Goal: Information Seeking & Learning: Understand process/instructions

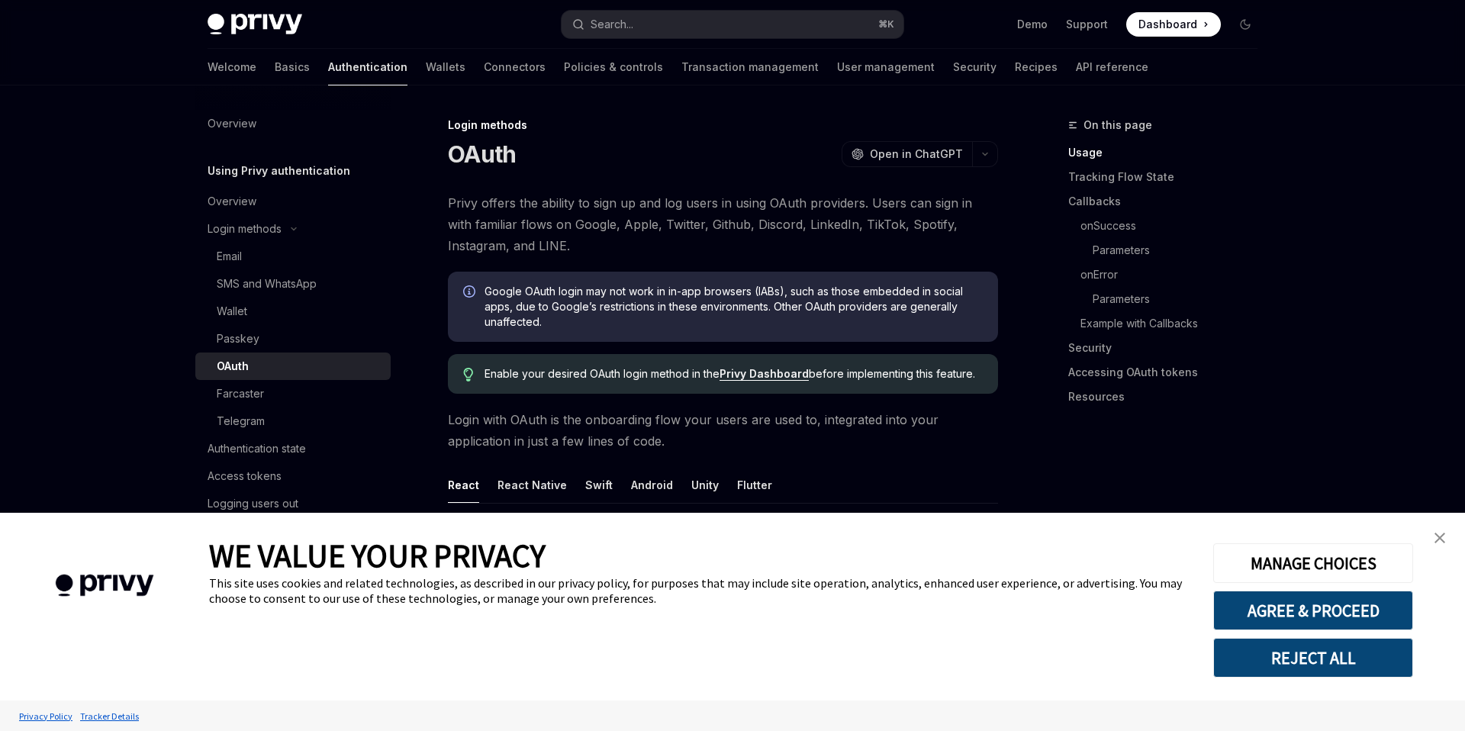
type textarea "*"
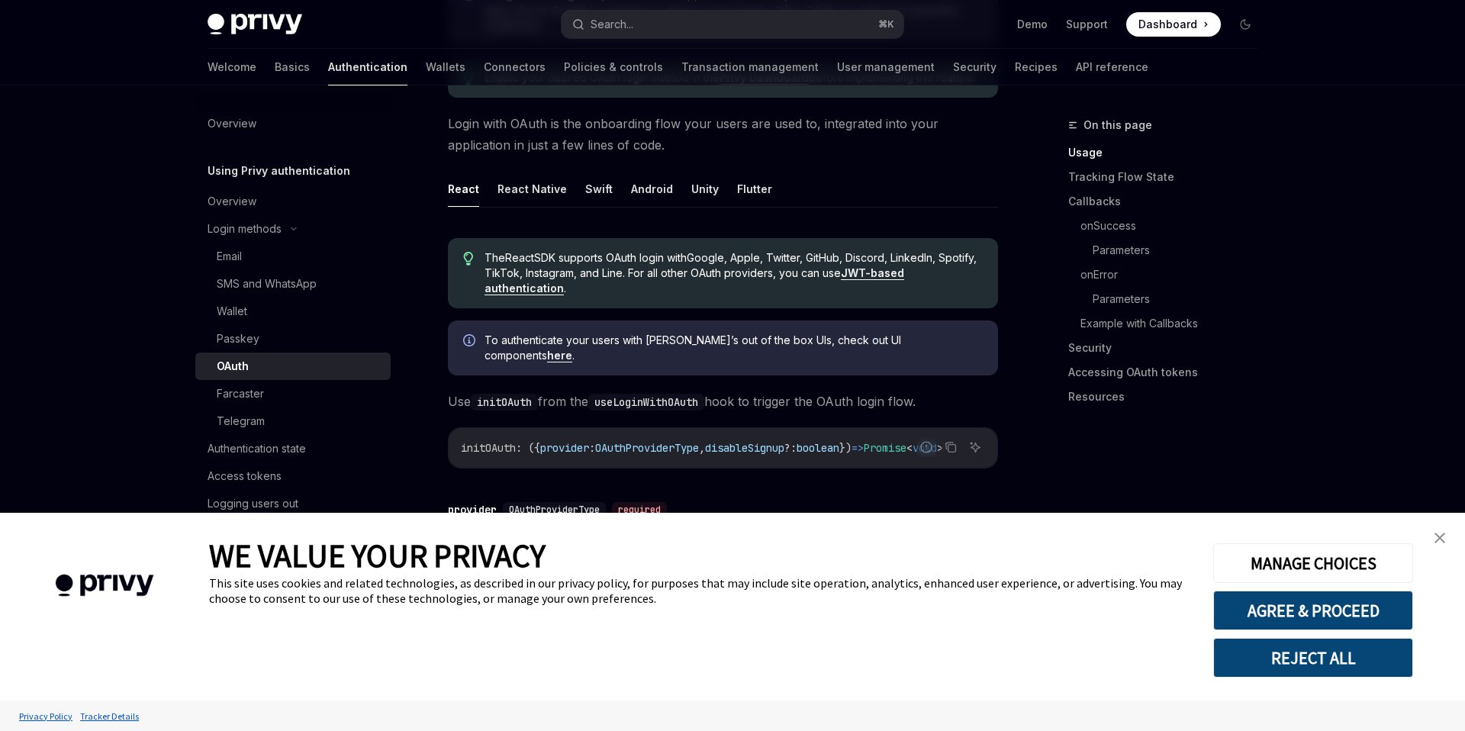
scroll to position [303, 0]
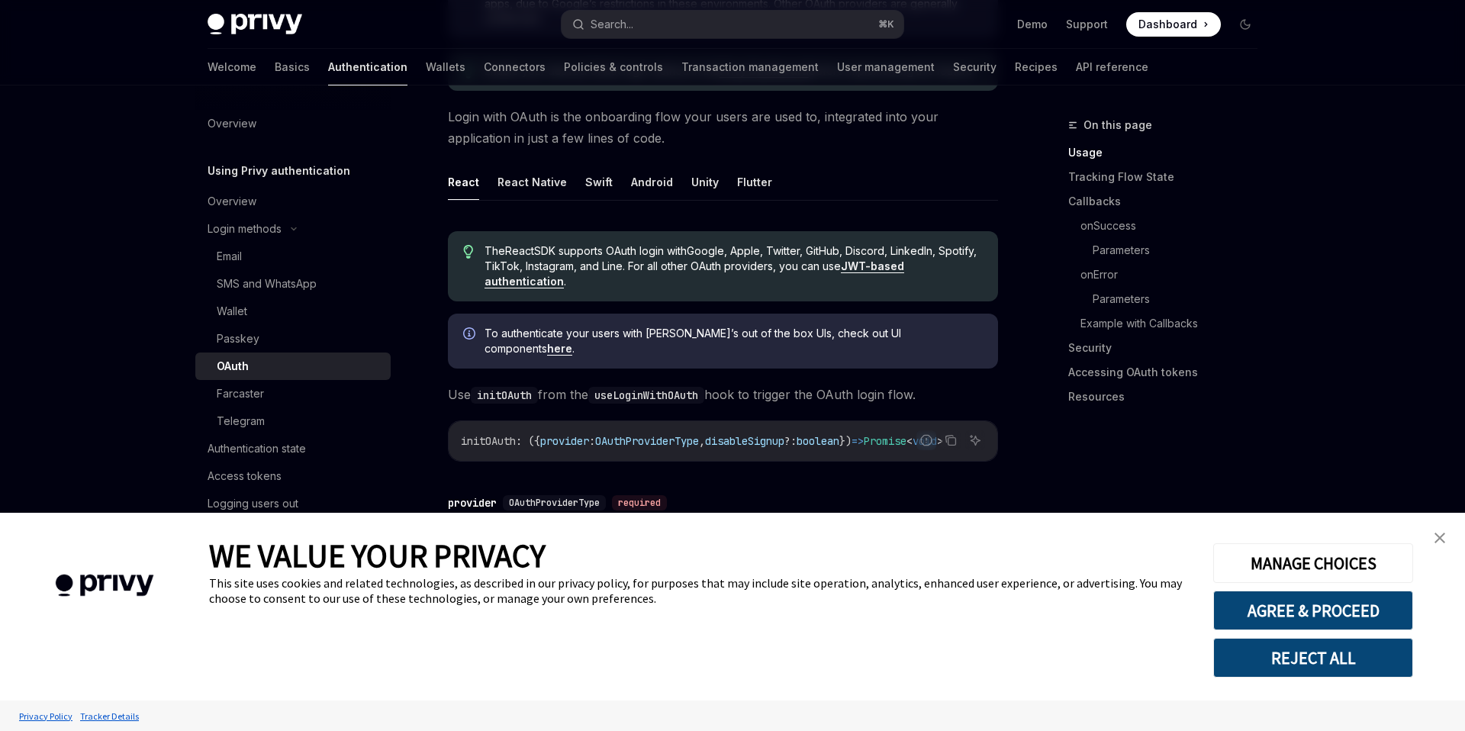
click at [1437, 534] on img "close banner" at bounding box center [1439, 537] width 11 height 11
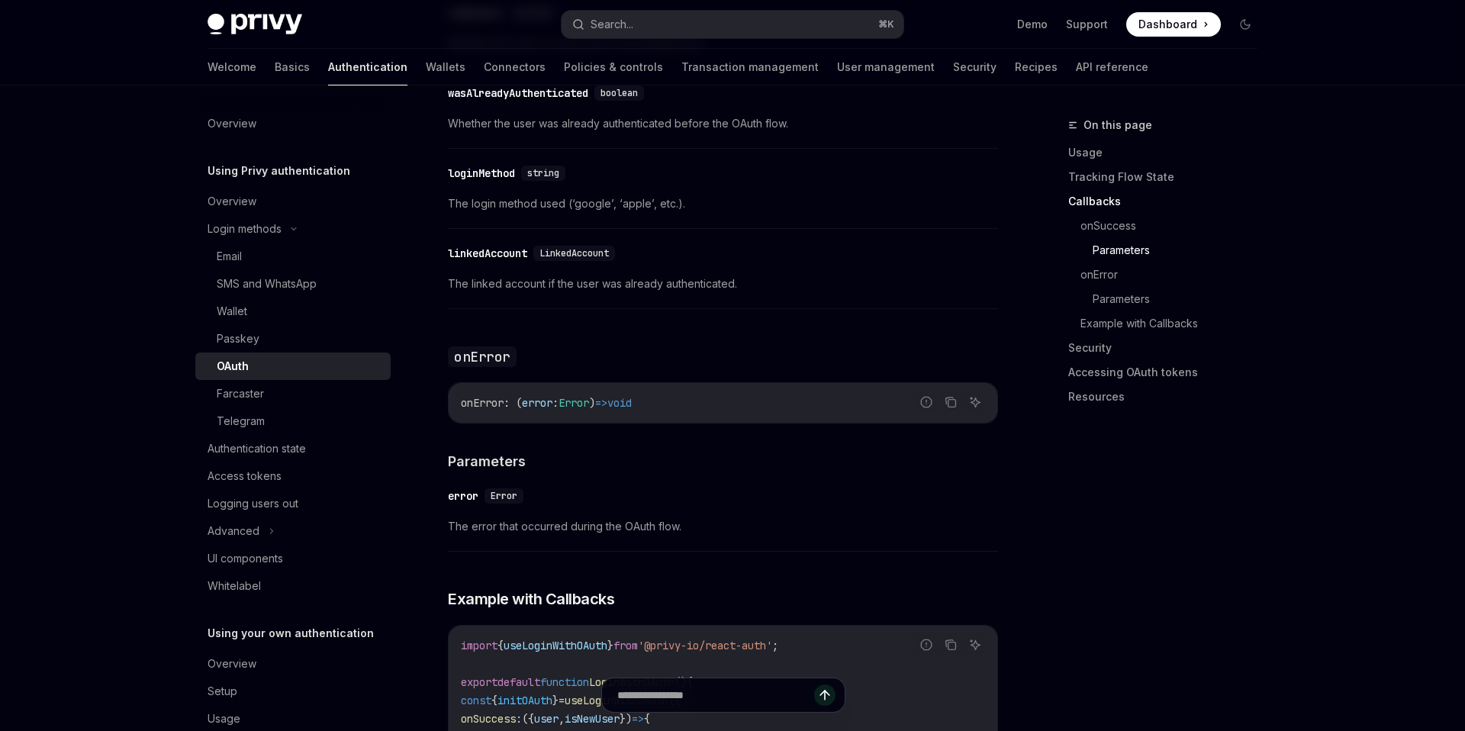
scroll to position [2461, 0]
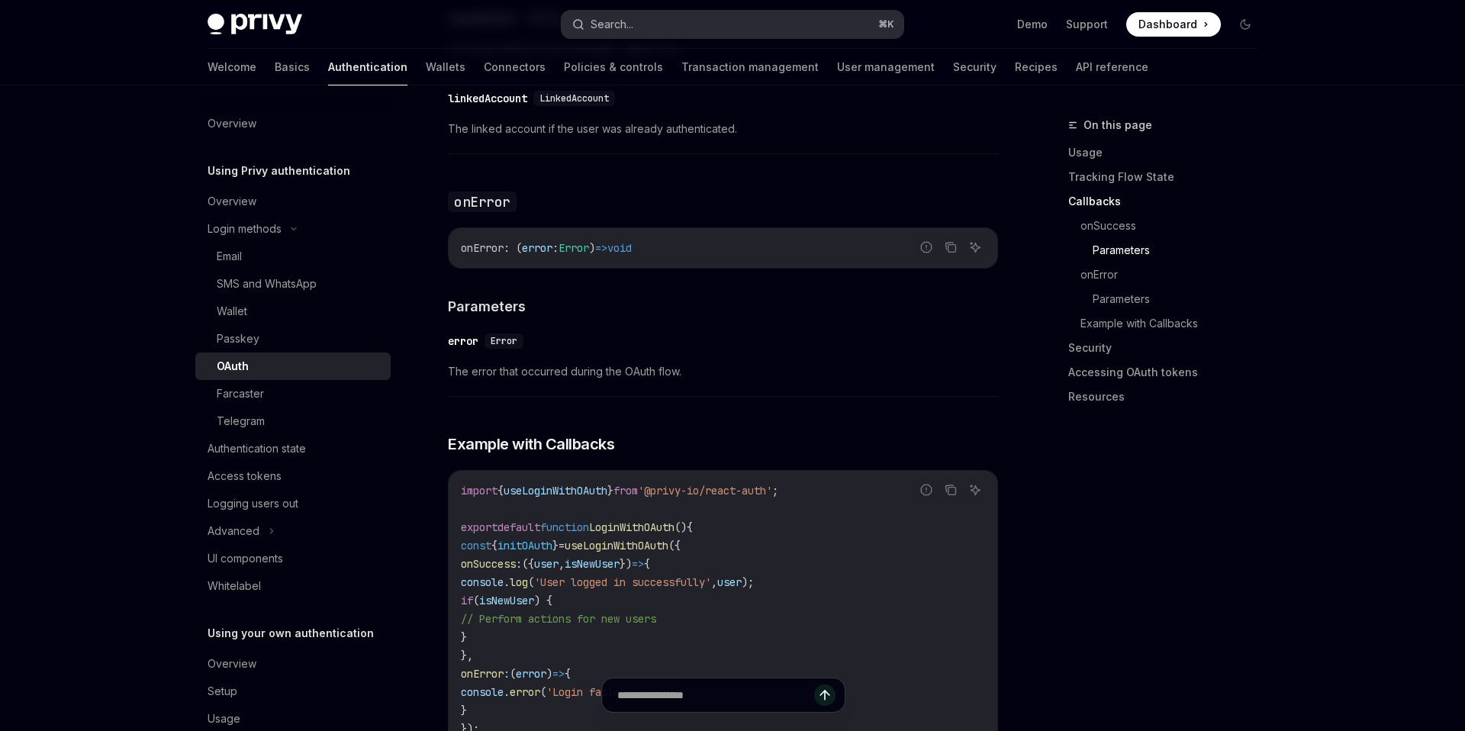
click at [632, 21] on div "Search..." at bounding box center [611, 24] width 43 height 18
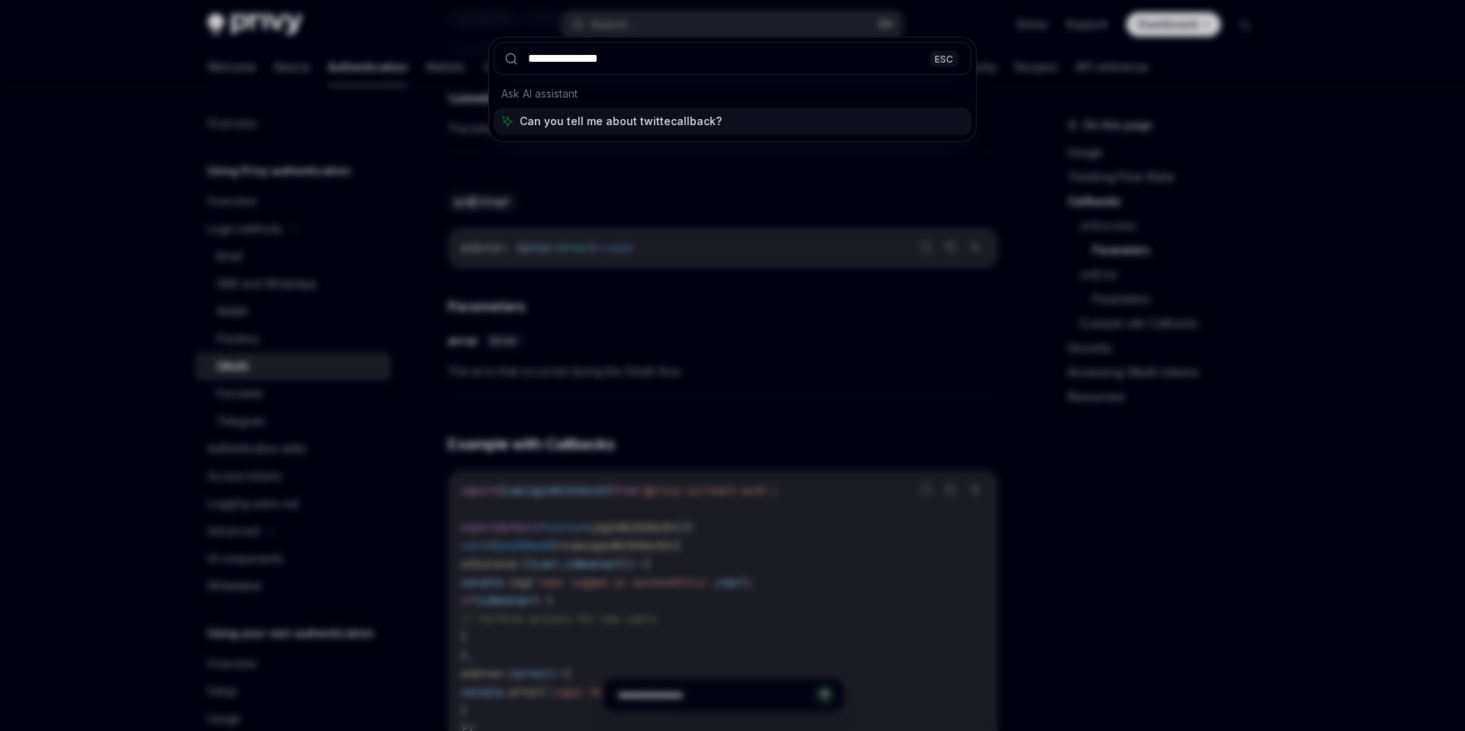
type input "**********"
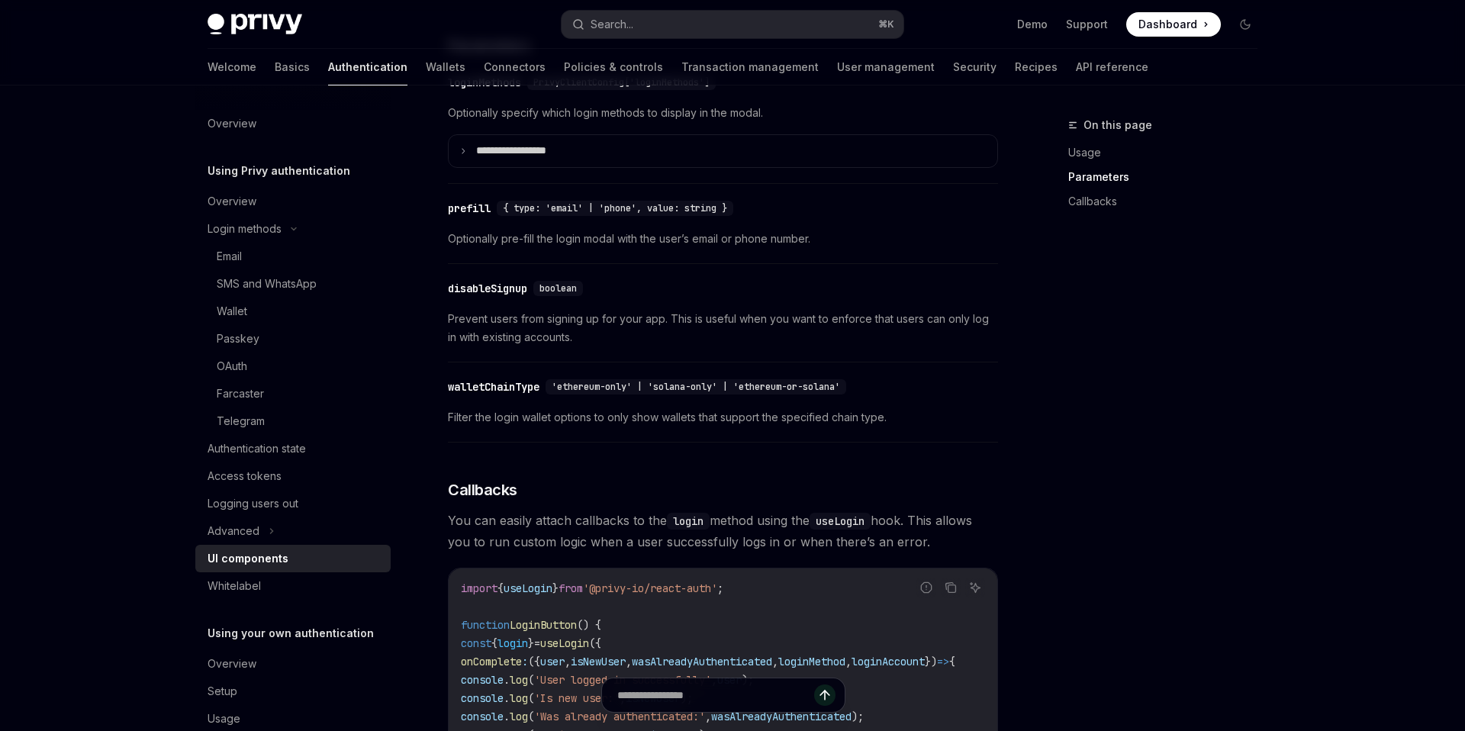
scroll to position [1461, 0]
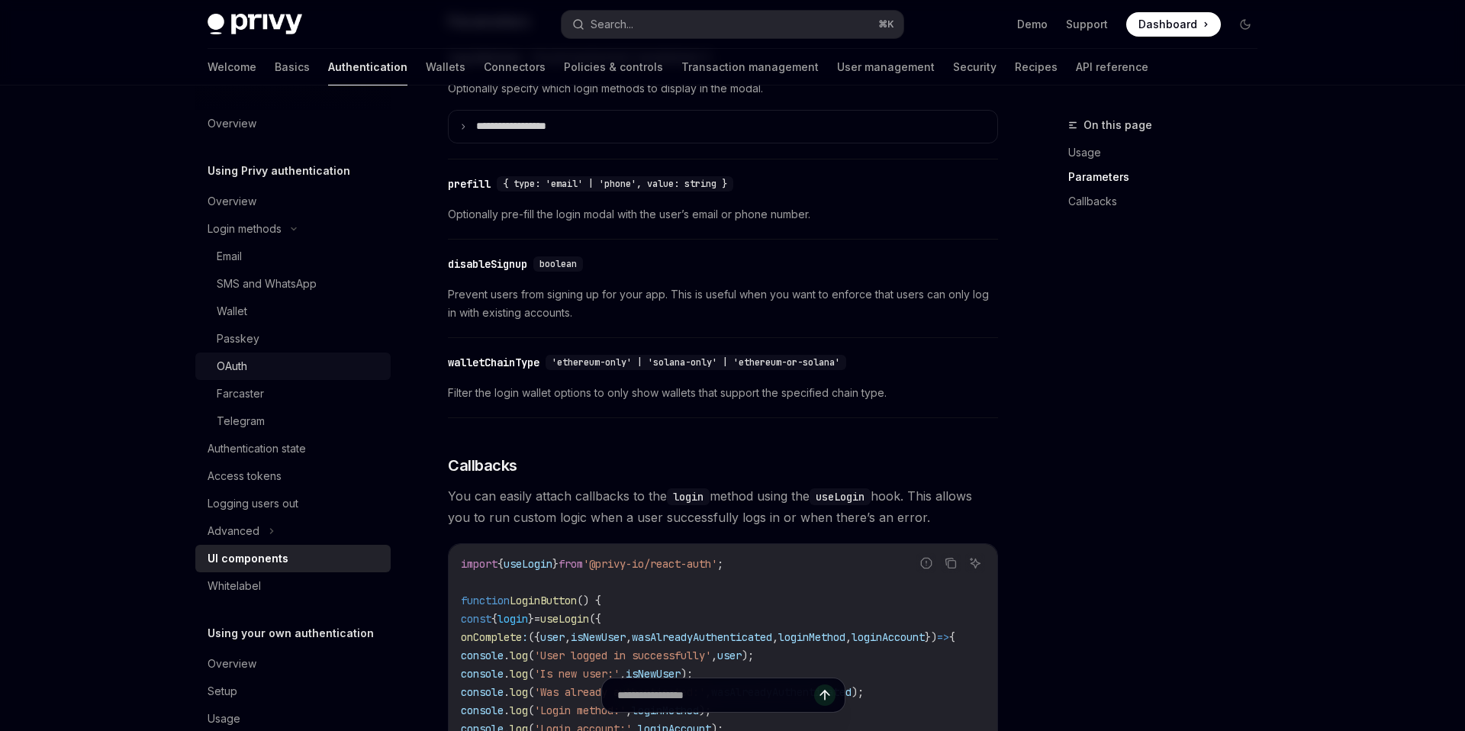
click at [230, 368] on div "OAuth" at bounding box center [232, 366] width 31 height 18
type textarea "*"
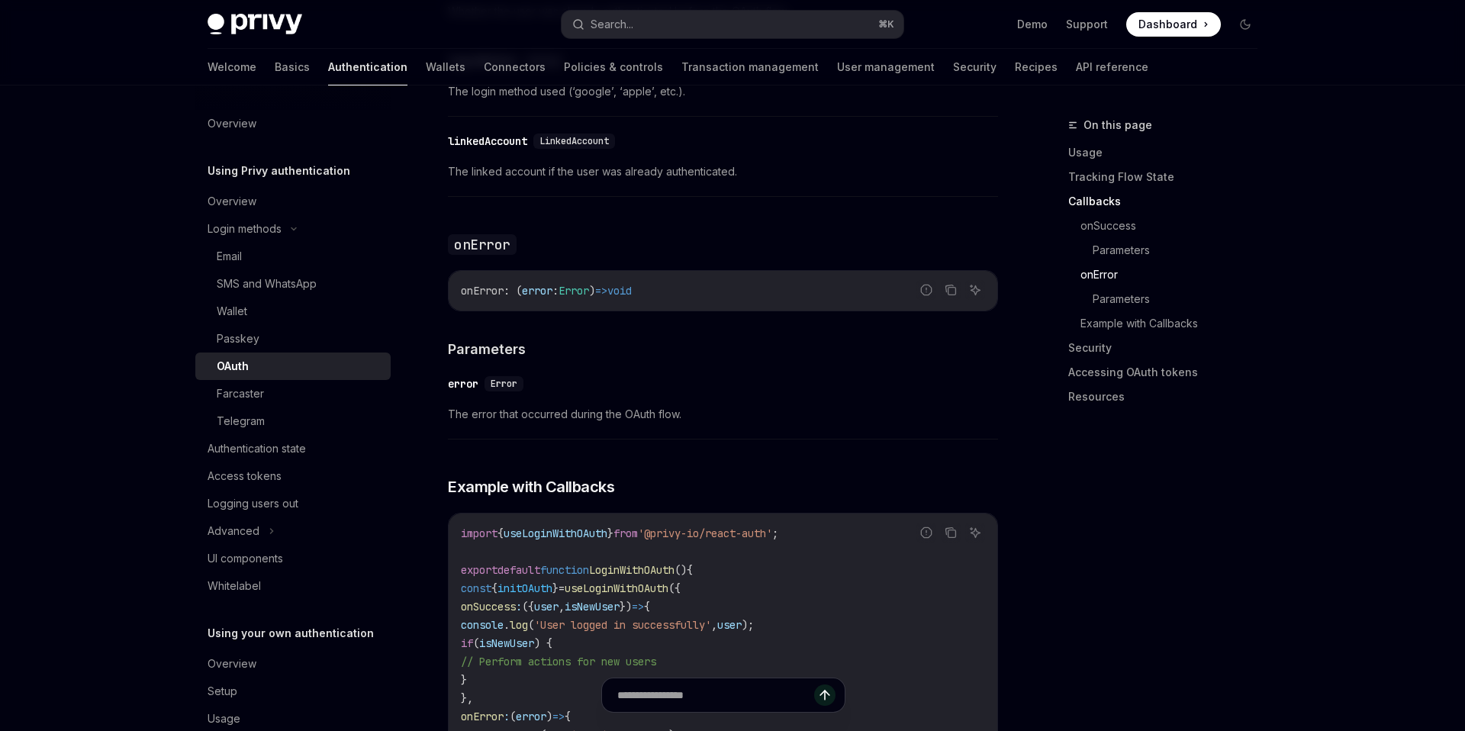
scroll to position [2113, 0]
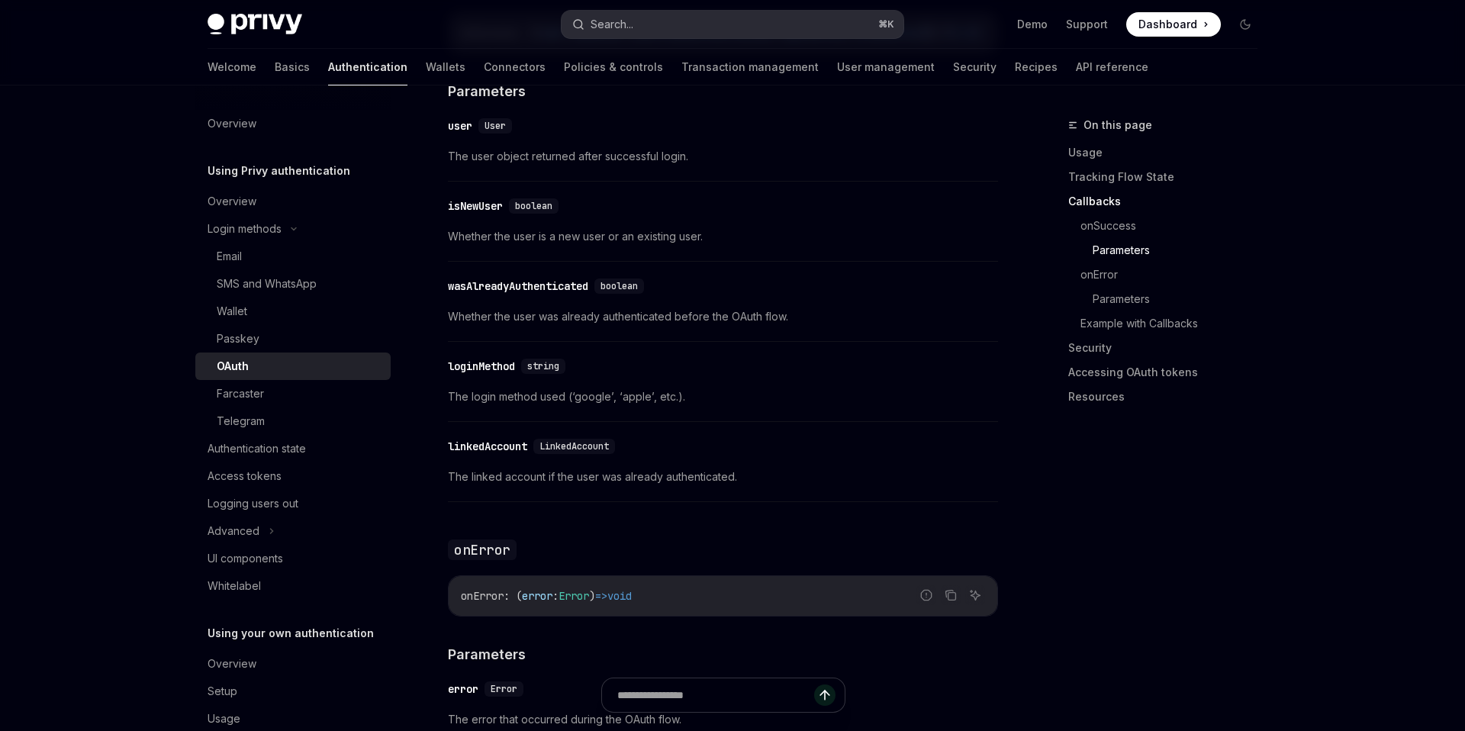
click at [606, 18] on div "Search..." at bounding box center [611, 24] width 43 height 18
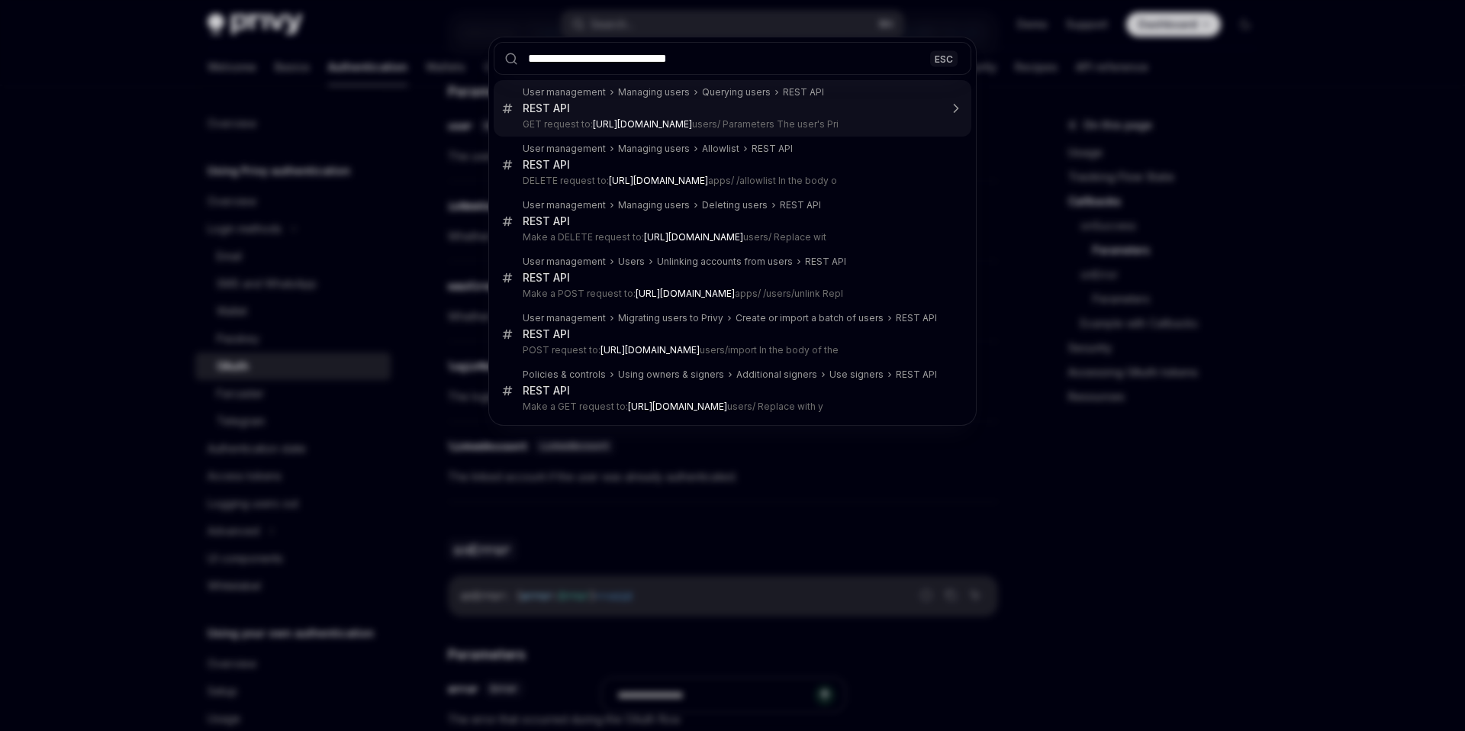
type input "**********"
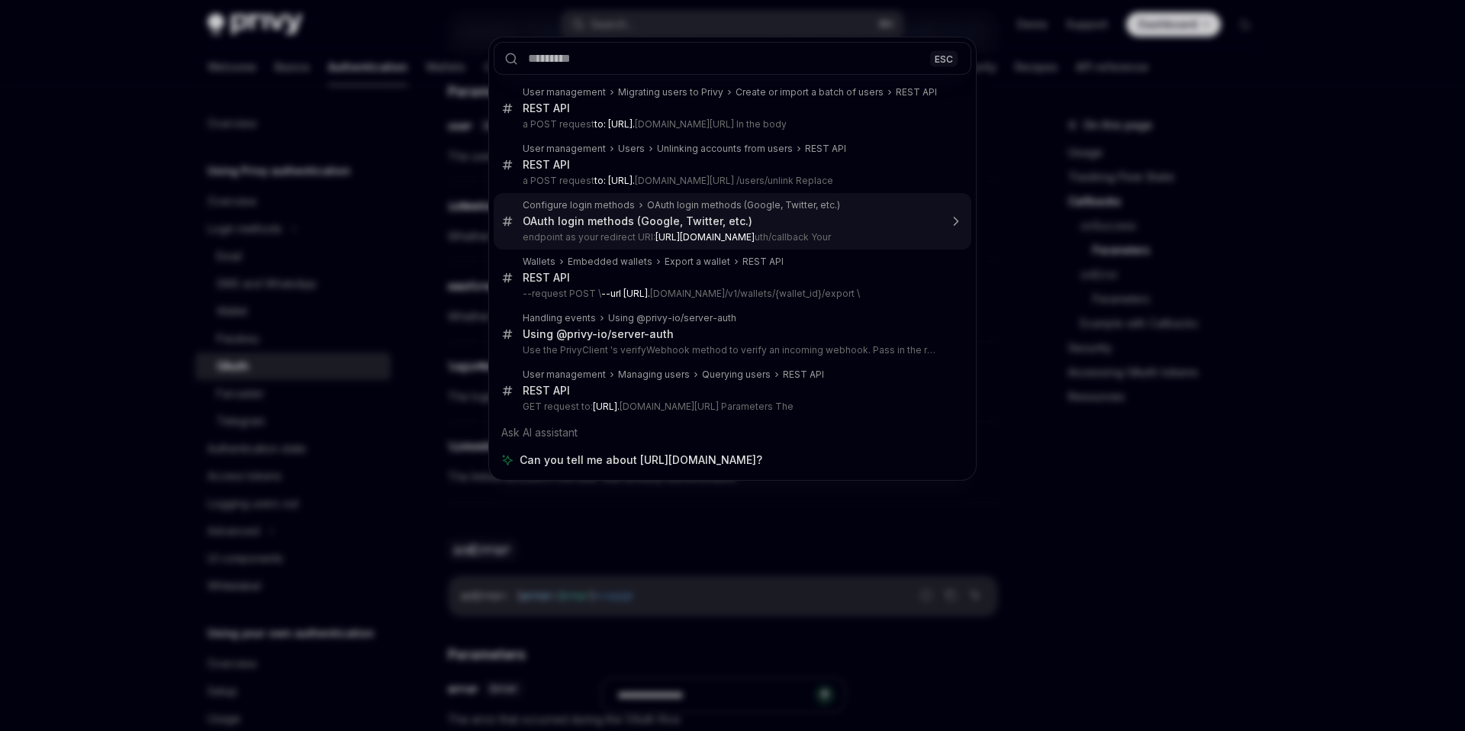
type textarea "*"
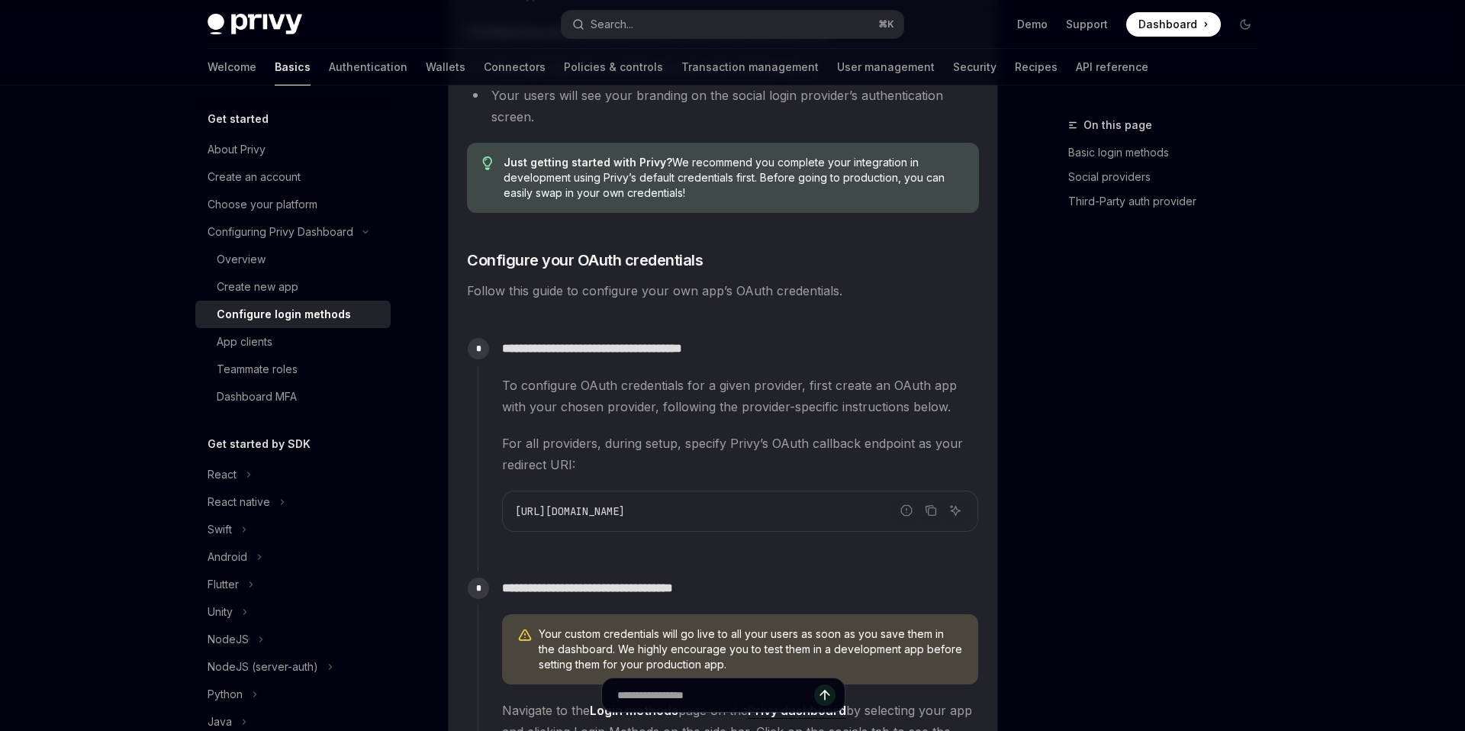
scroll to position [1134, 0]
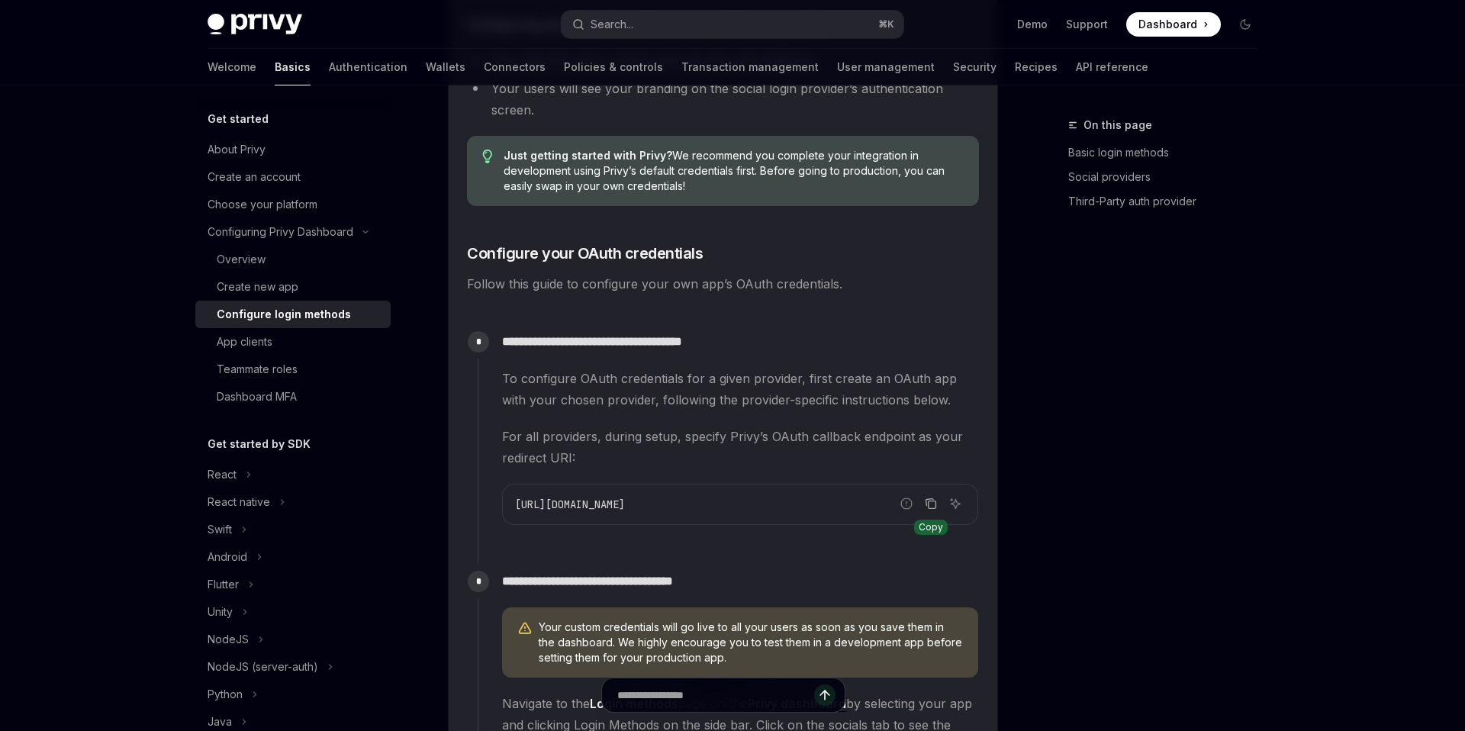
click at [937, 503] on button "Copy the contents from the code block" at bounding box center [931, 504] width 20 height 20
